Goal: Navigation & Orientation: Understand site structure

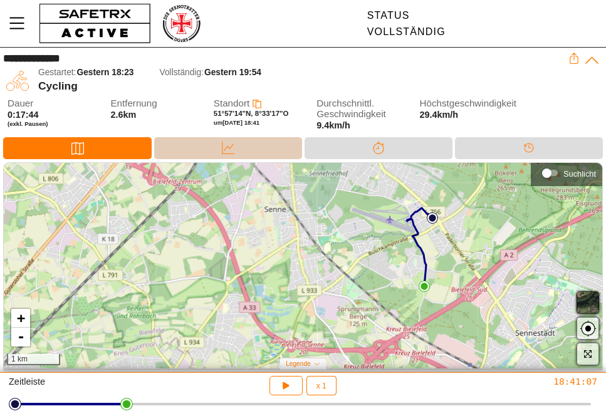
click at [247, 148] on div "Daten" at bounding box center [228, 148] width 148 height 22
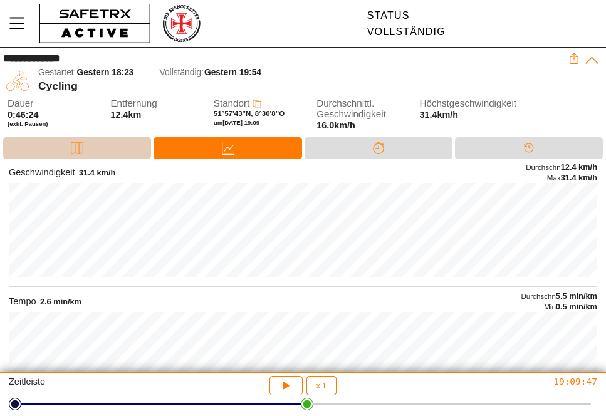
click at [65, 151] on div "Karte" at bounding box center [77, 147] width 25 height 19
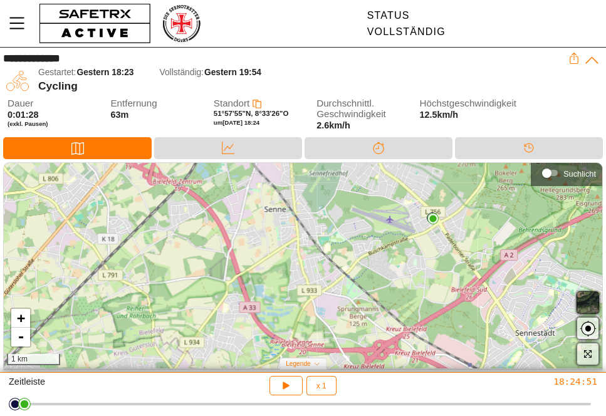
click at [5, 412] on div "Zeitleiste x 1 1 18:24:51" at bounding box center [303, 394] width 606 height 43
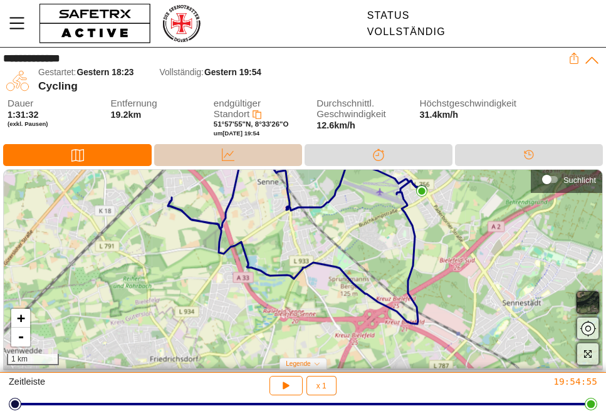
click at [202, 157] on div "Daten" at bounding box center [228, 155] width 148 height 22
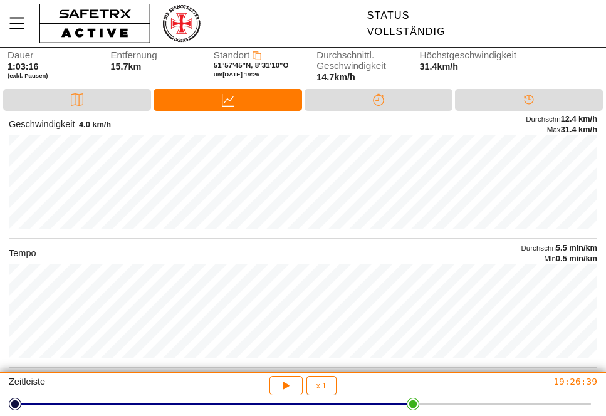
scroll to position [48, 0]
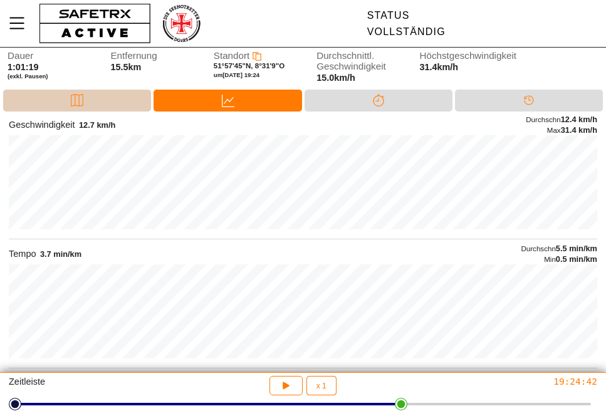
click at [67, 105] on div "Karte" at bounding box center [77, 100] width 25 height 19
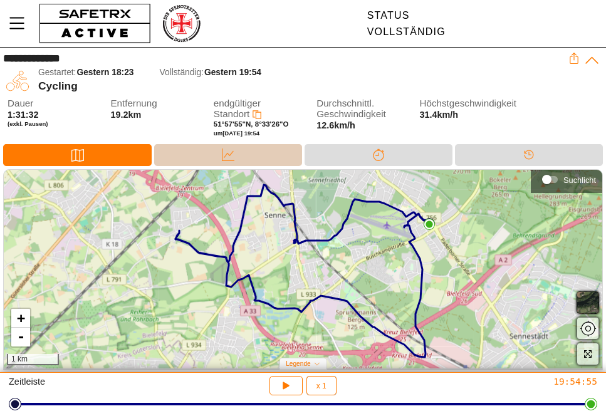
click at [204, 151] on div "Daten" at bounding box center [228, 155] width 148 height 22
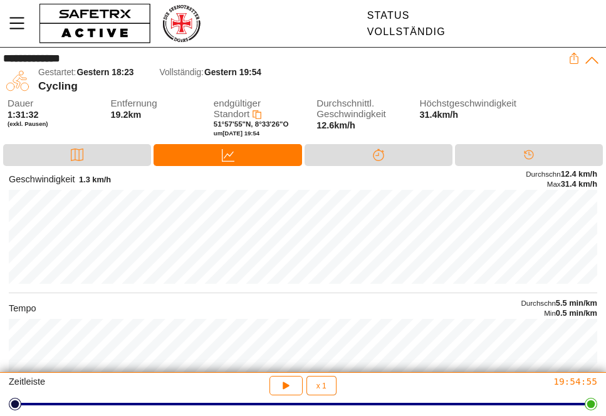
scroll to position [1, 0]
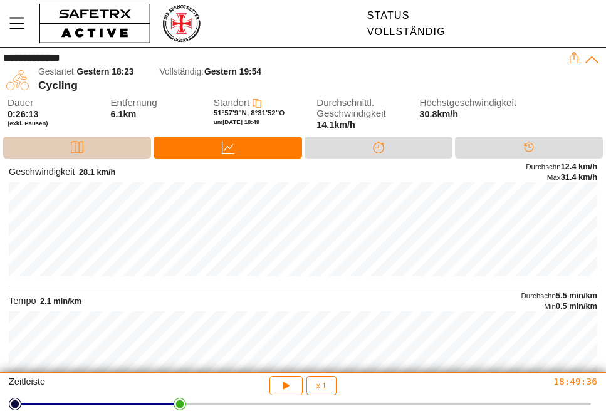
click at [55, 148] on div "Karte" at bounding box center [77, 148] width 148 height 22
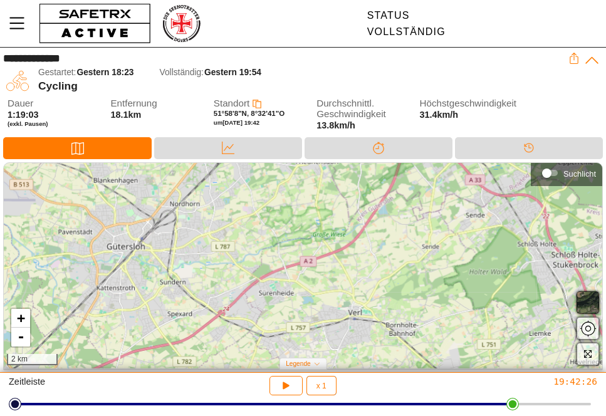
click at [587, 330] on span "button" at bounding box center [587, 328] width 15 height 15
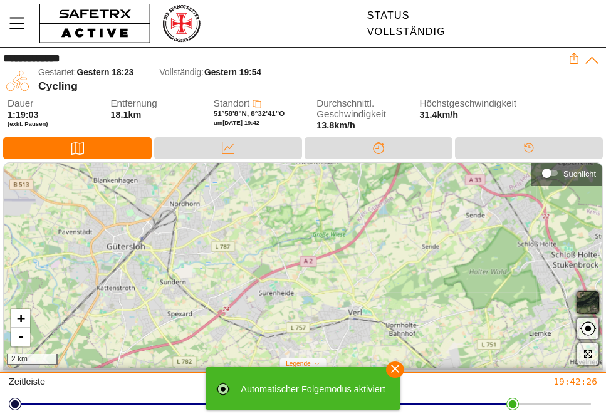
click at [584, 328] on span "button" at bounding box center [587, 328] width 15 height 15
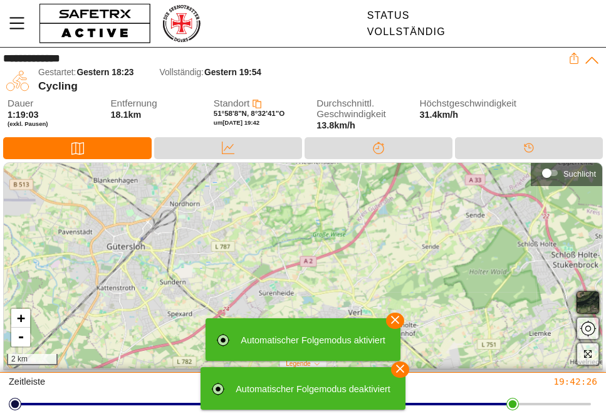
click at [393, 319] on icon "button" at bounding box center [395, 320] width 18 height 18
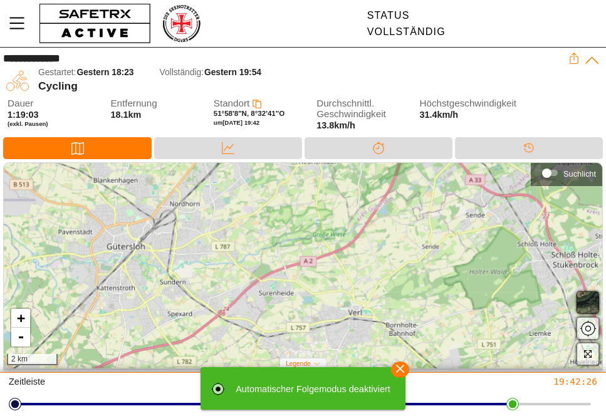
click at [401, 369] on icon "button" at bounding box center [400, 369] width 8 height 8
